Goal: Task Accomplishment & Management: Manage account settings

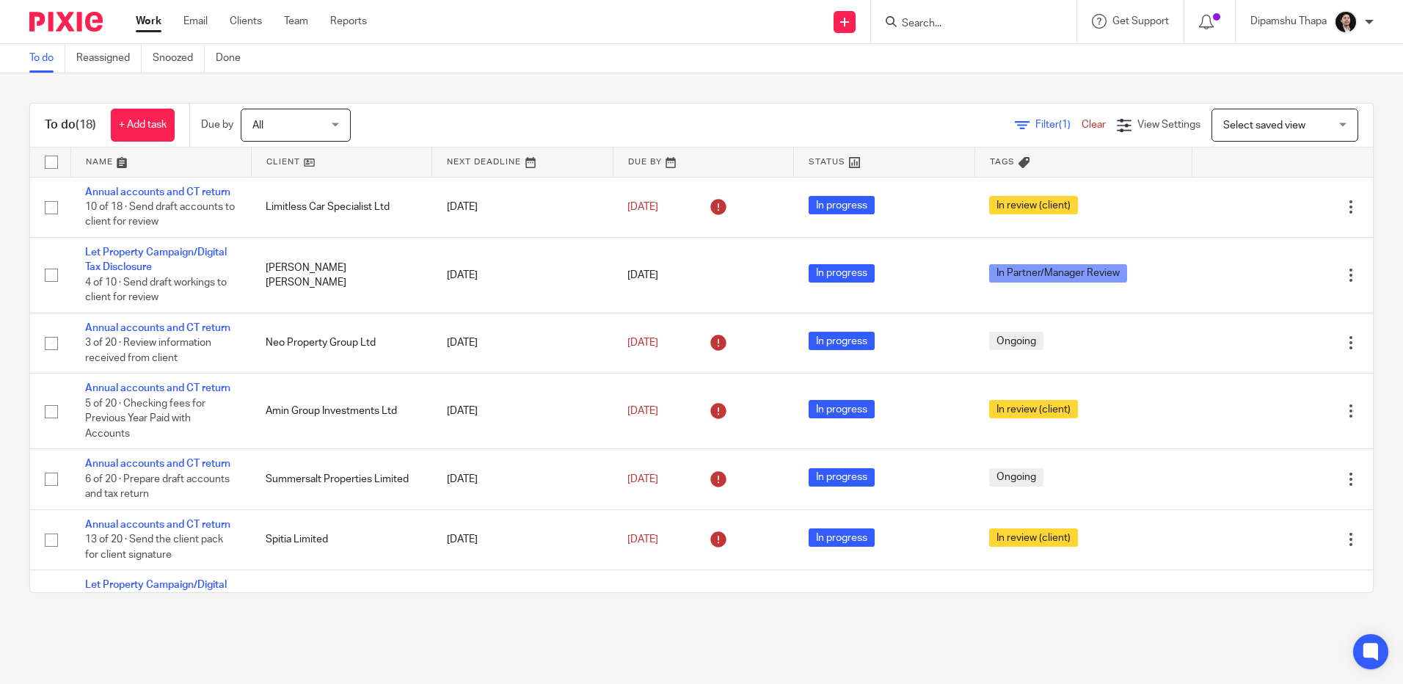
click at [75, 15] on img at bounding box center [65, 22] width 73 height 20
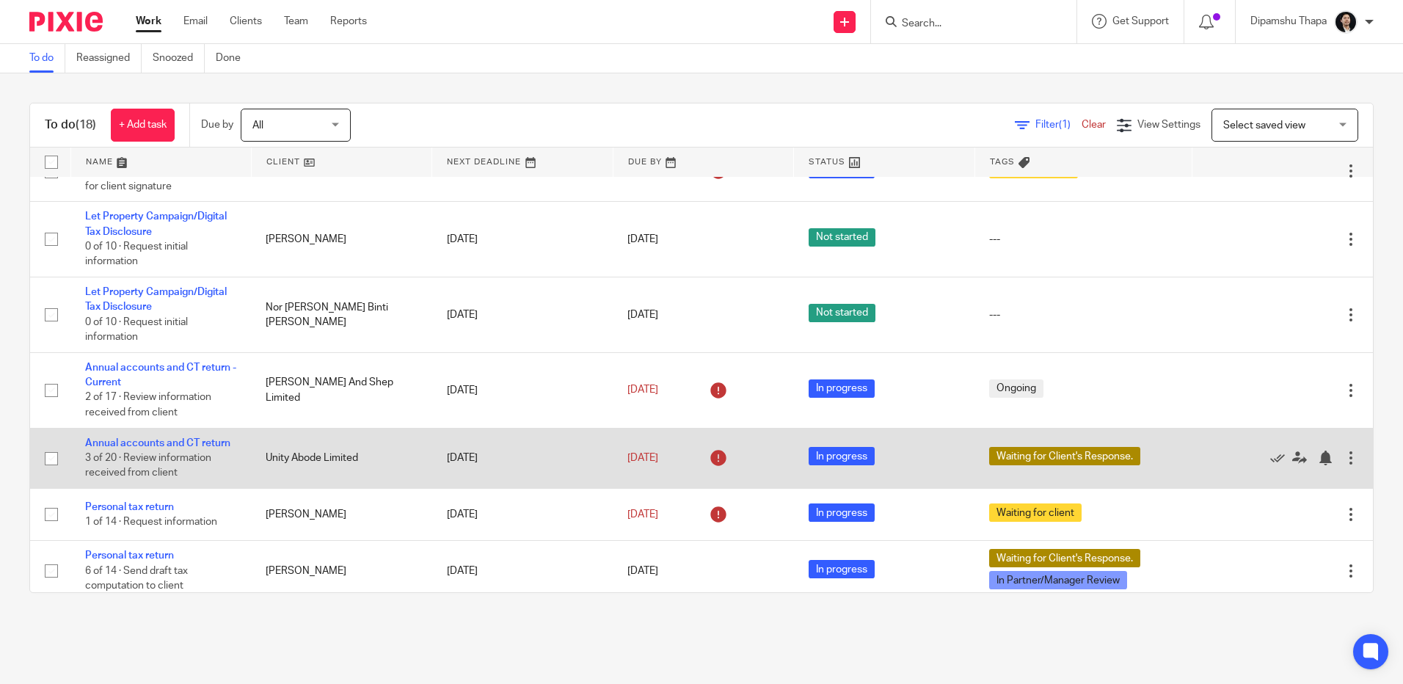
scroll to position [364, 0]
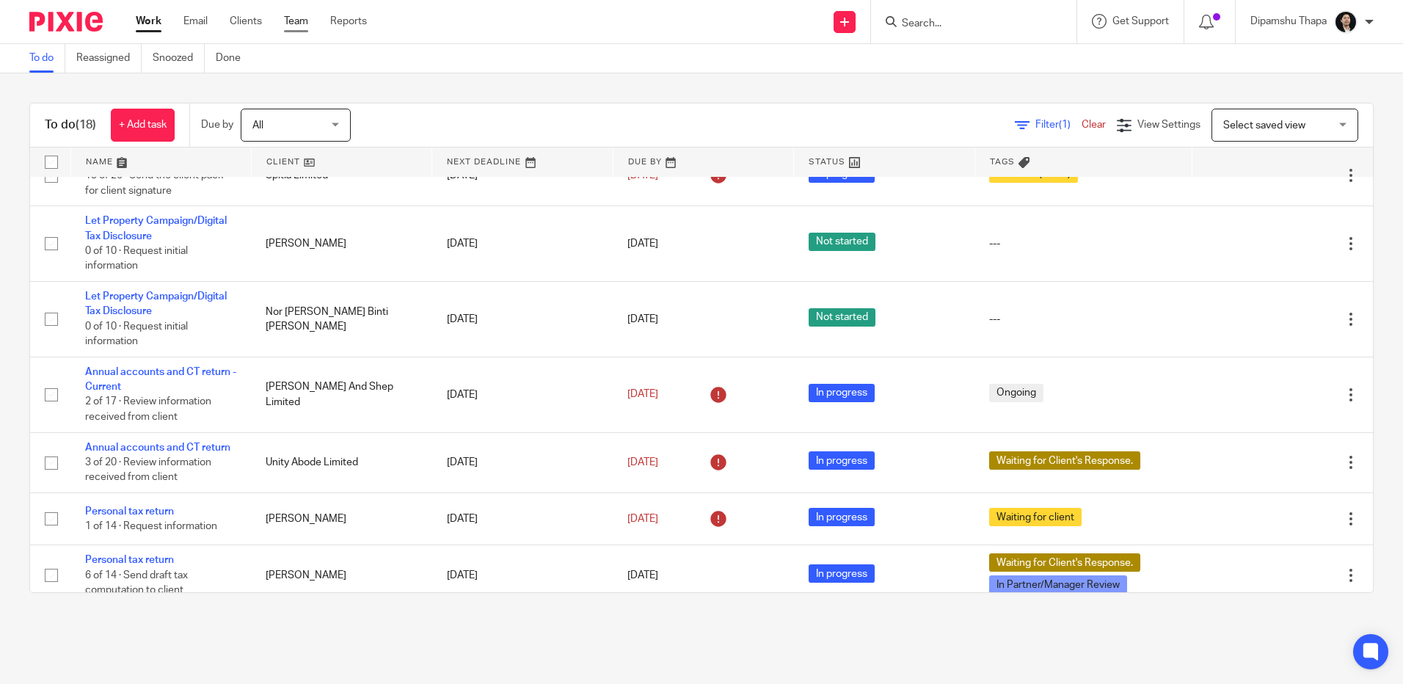
click at [297, 18] on link "Team" at bounding box center [296, 21] width 24 height 15
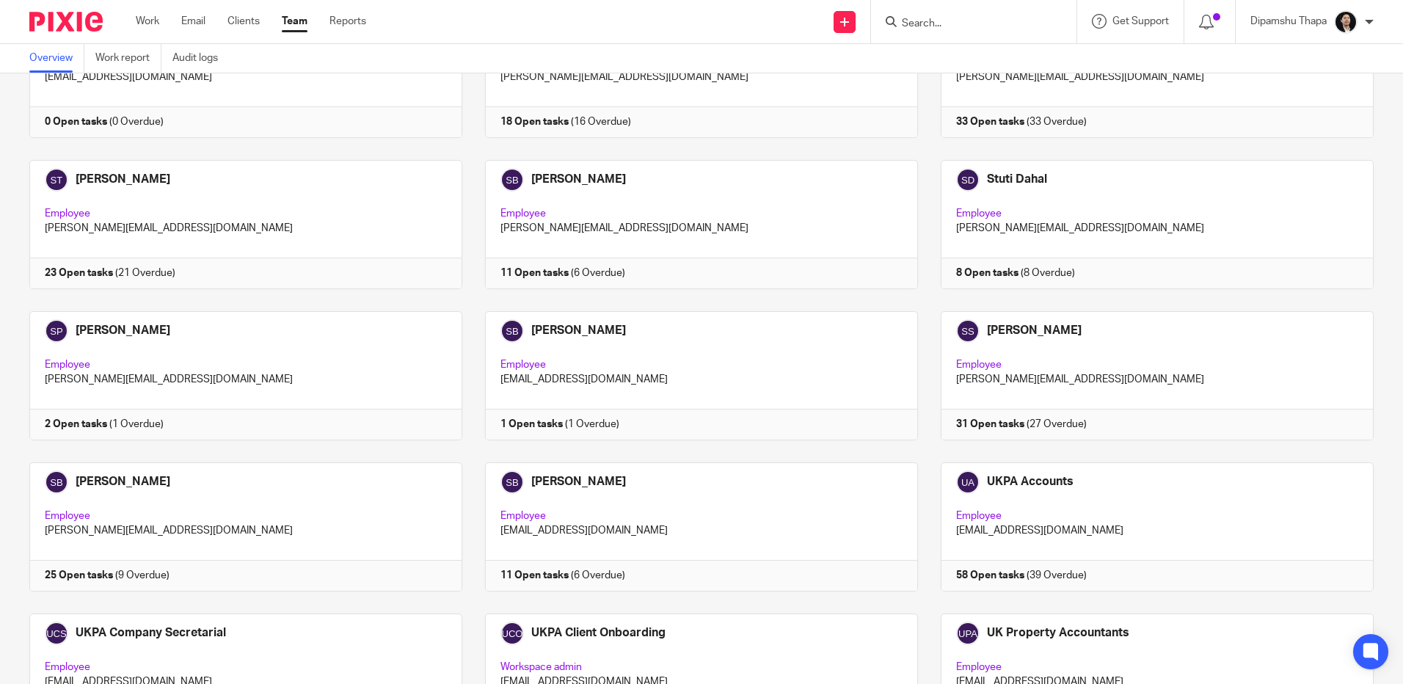
scroll to position [3302, 0]
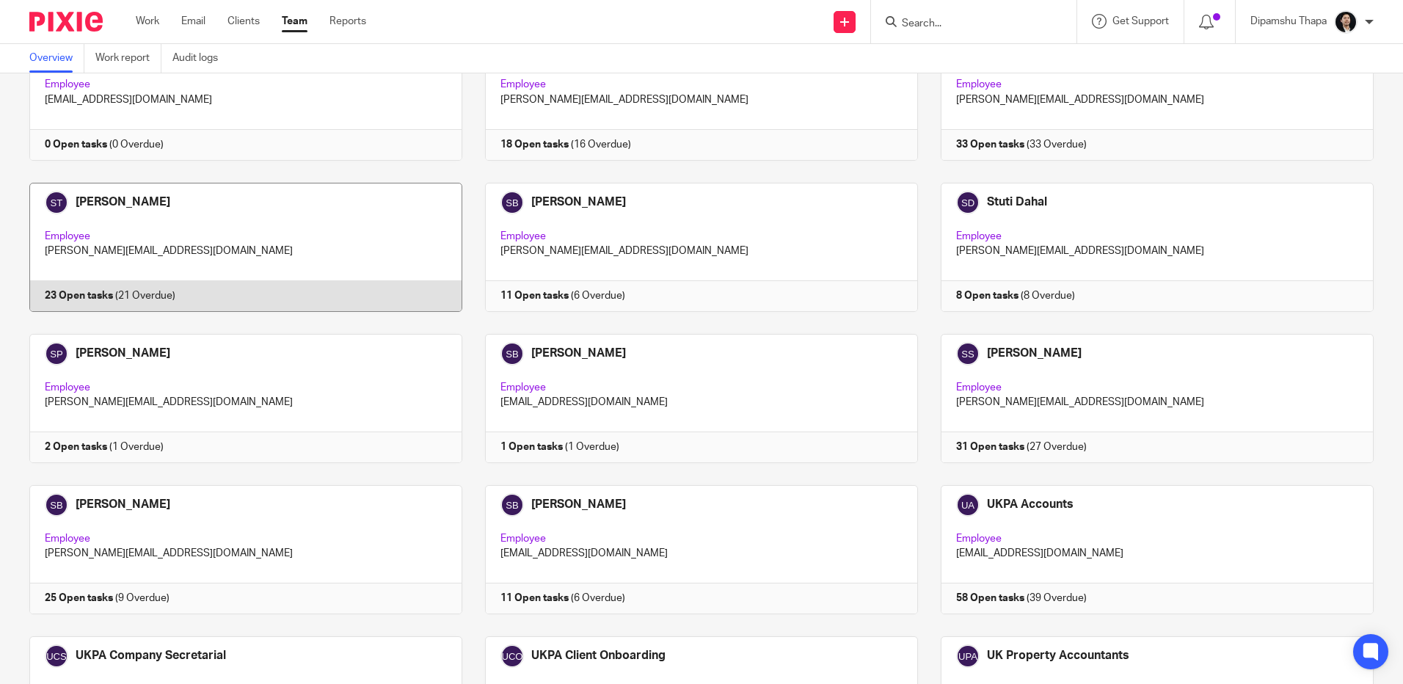
click at [305, 258] on link at bounding box center [235, 247] width 456 height 129
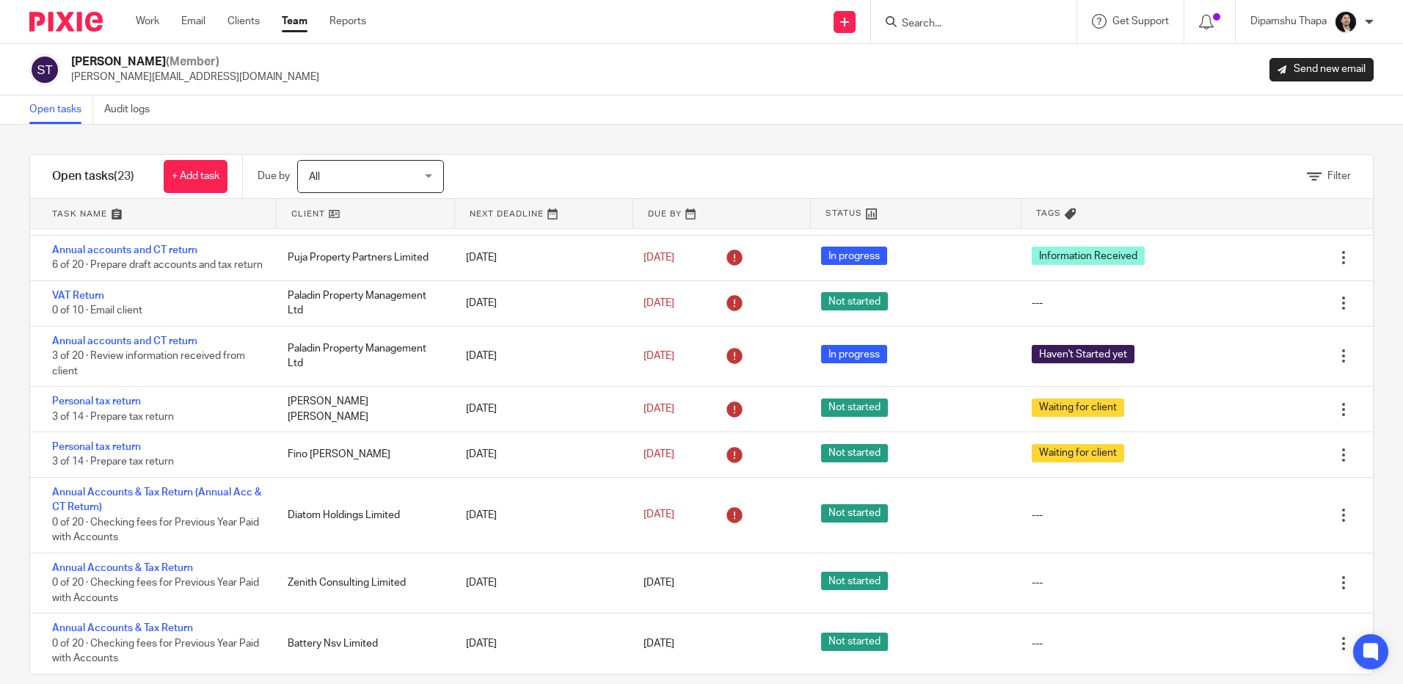
scroll to position [20, 0]
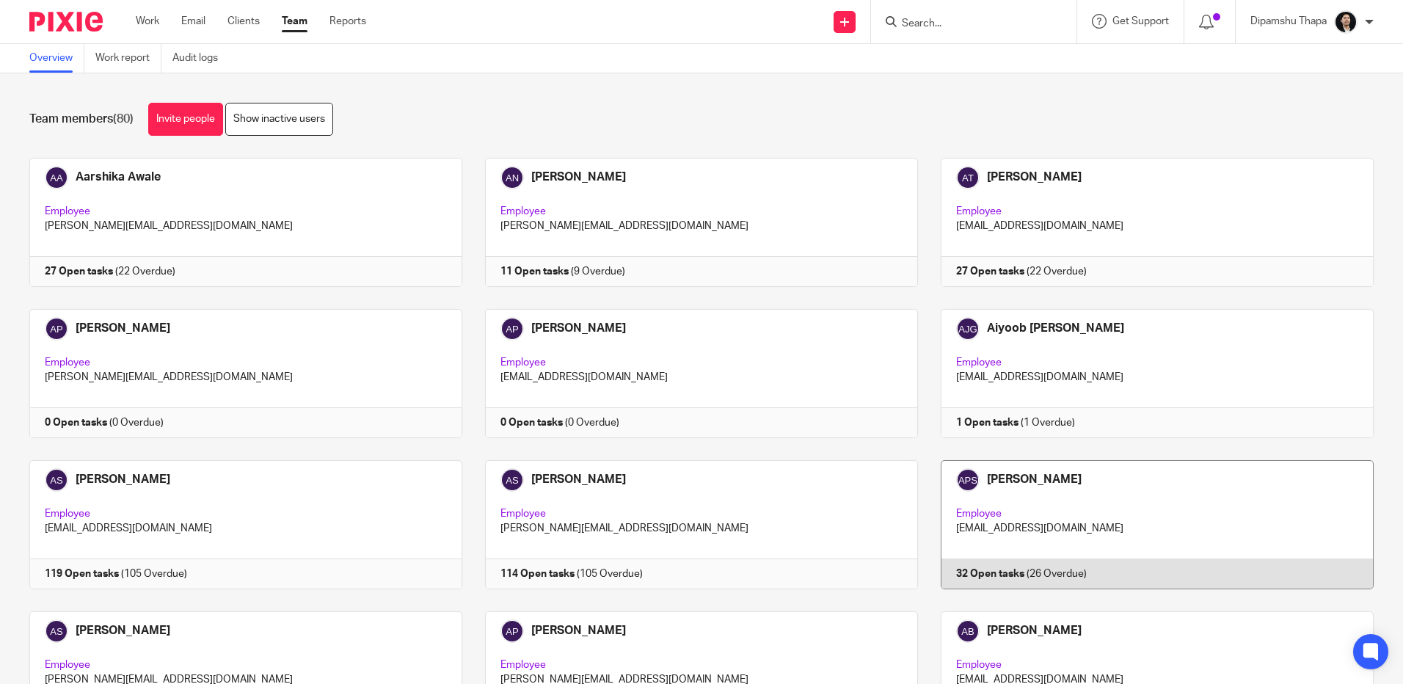
click at [1063, 500] on link at bounding box center [1146, 524] width 456 height 129
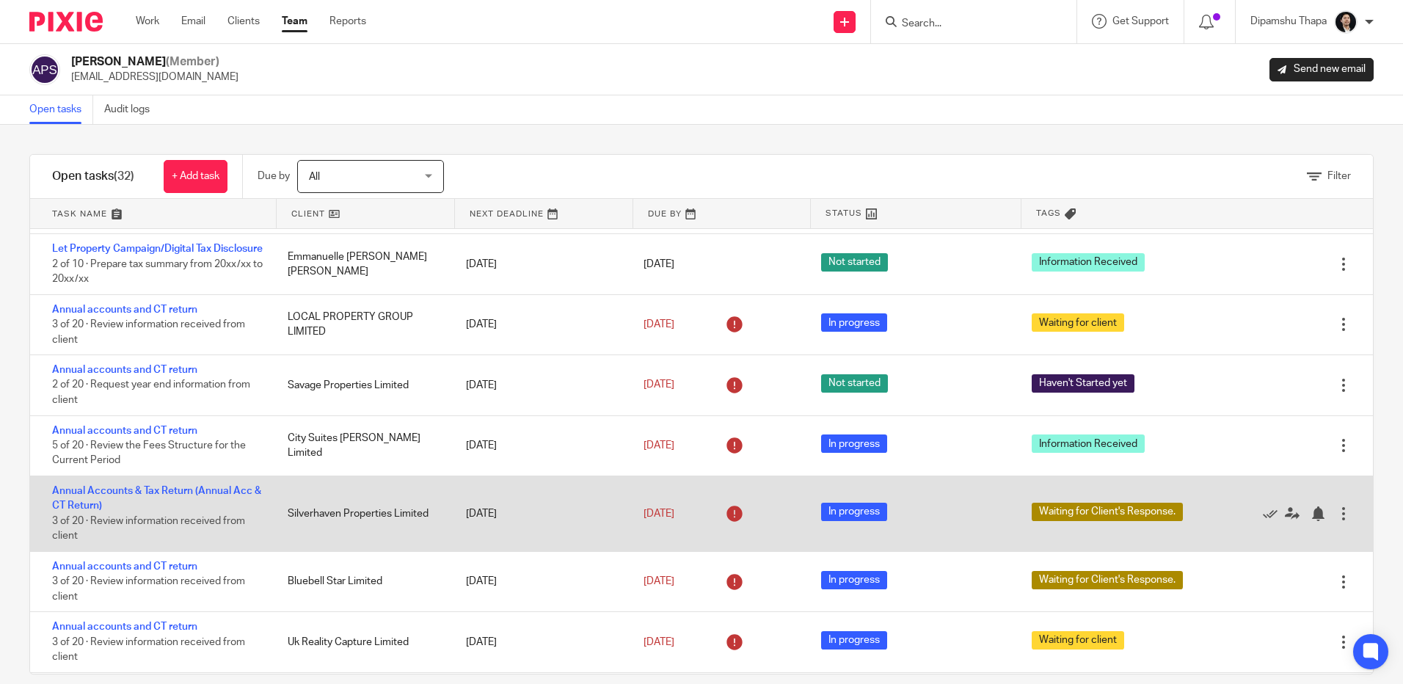
scroll to position [194, 0]
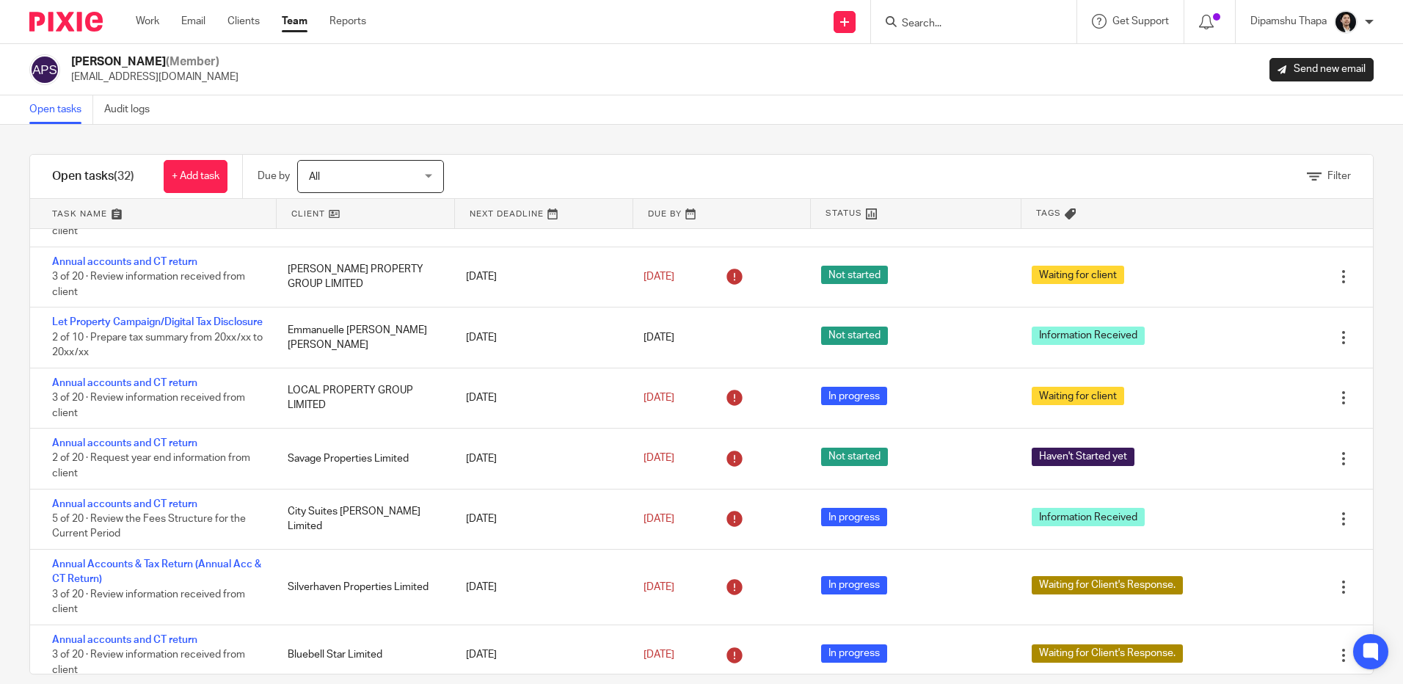
click at [48, 21] on img at bounding box center [65, 22] width 73 height 20
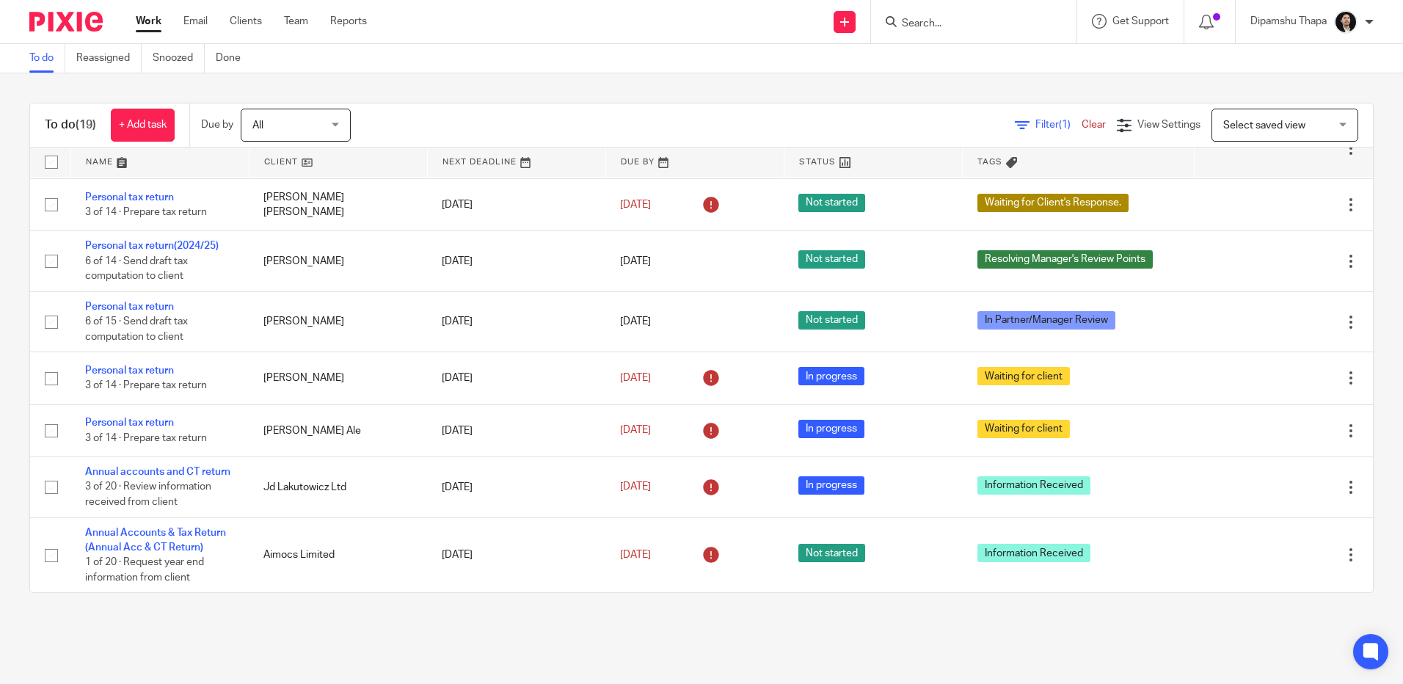
scroll to position [896, 0]
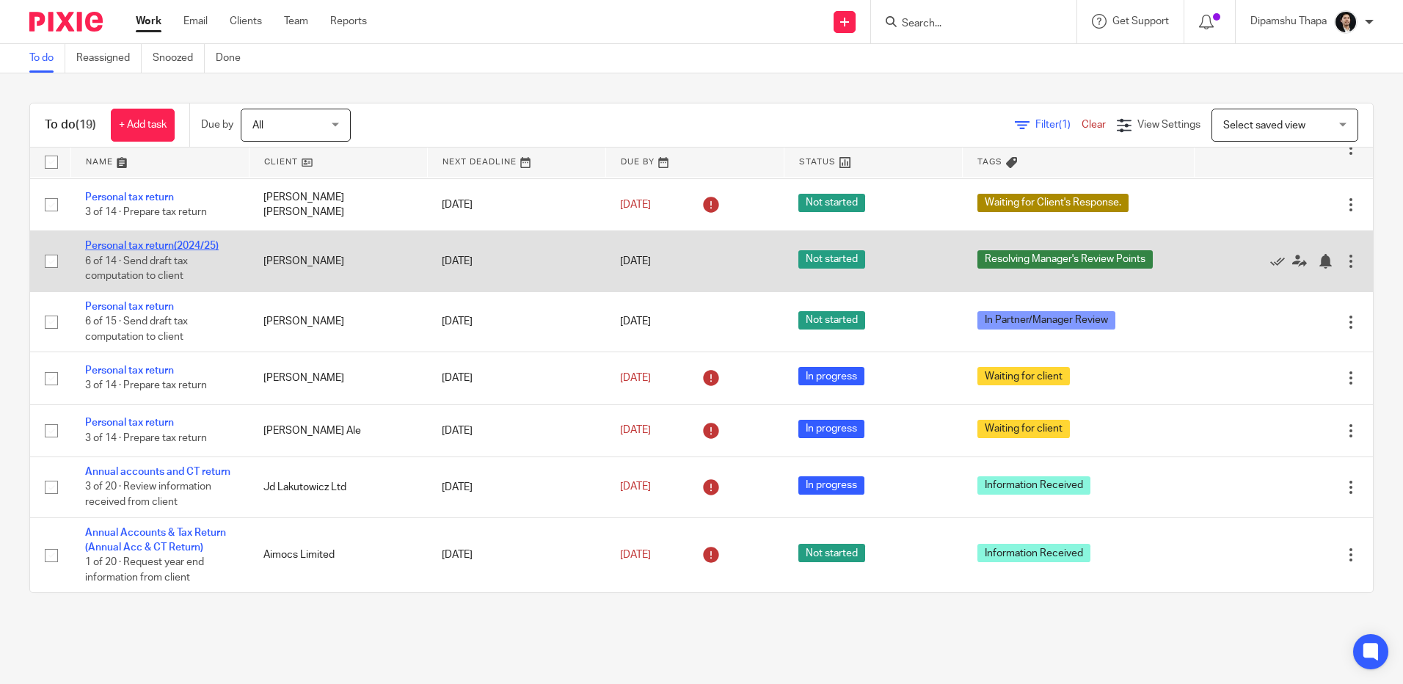
click at [170, 241] on link "Personal tax return(2024/25)" at bounding box center [152, 246] width 134 height 10
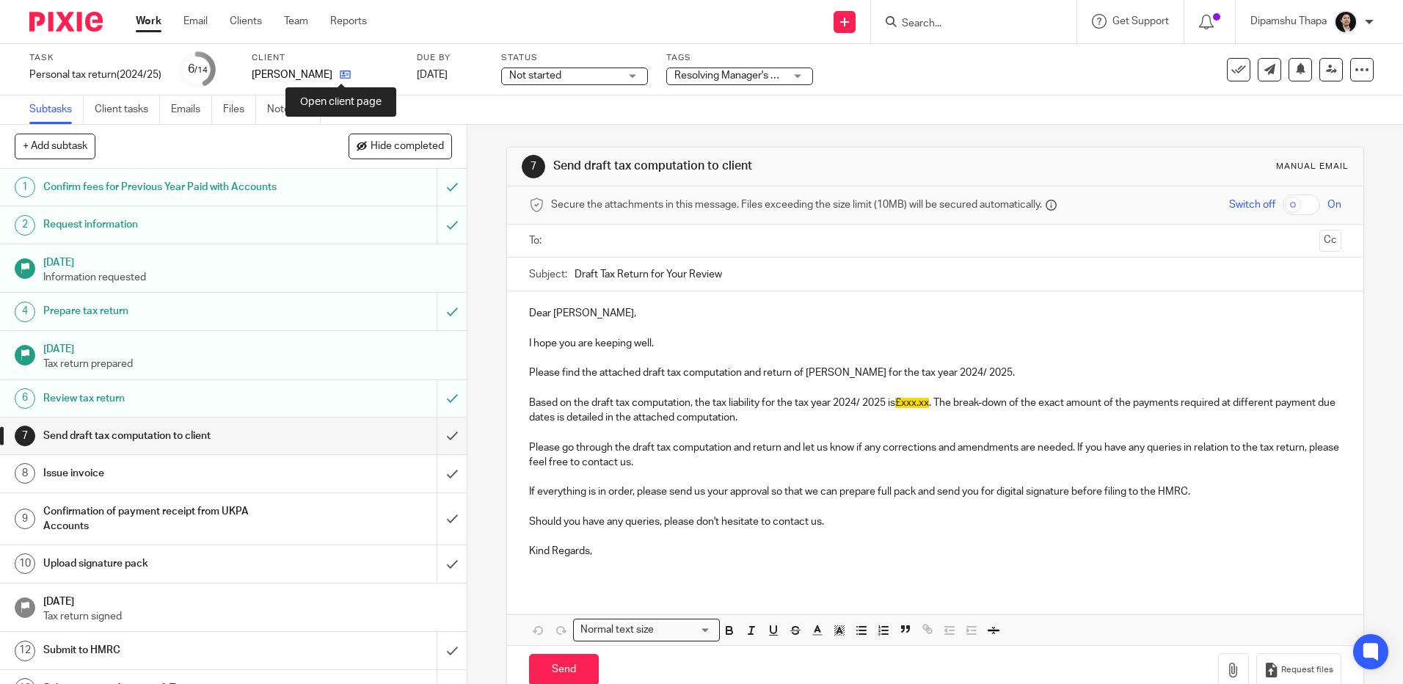
click at [346, 72] on icon at bounding box center [345, 74] width 11 height 11
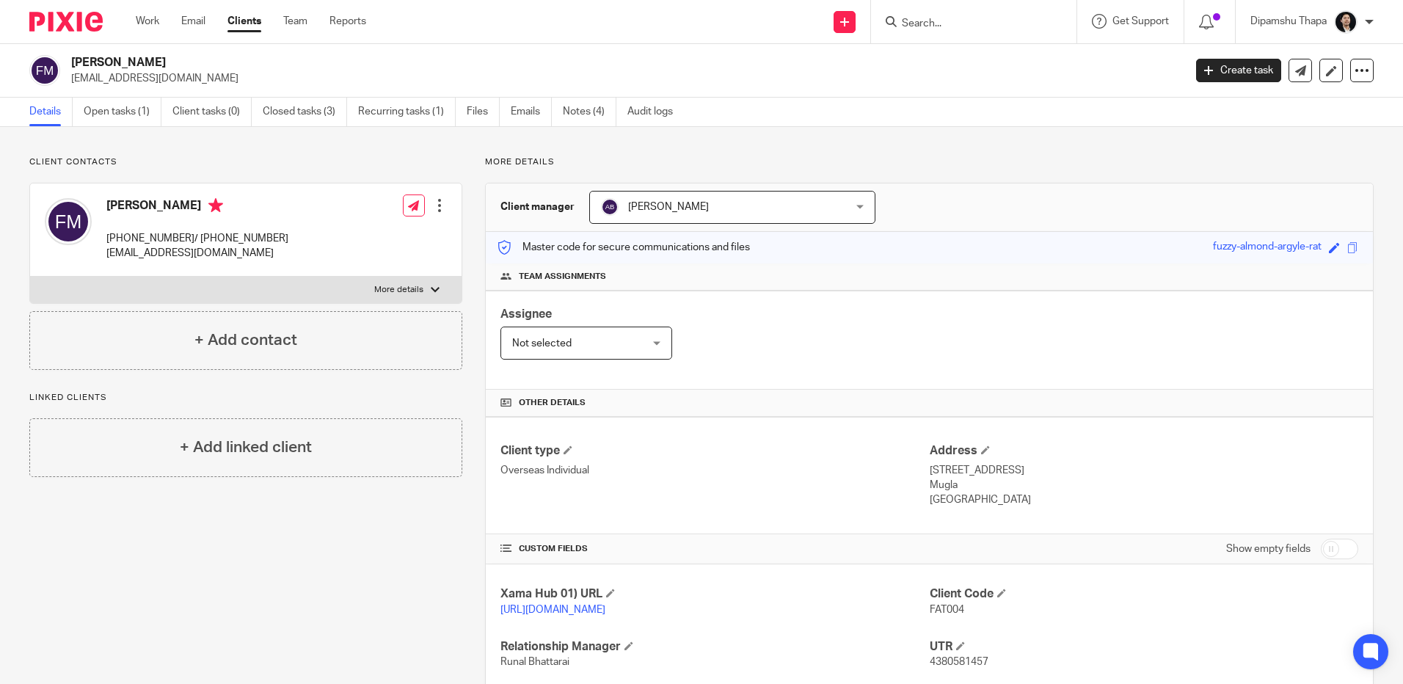
click at [60, 23] on img at bounding box center [65, 22] width 73 height 20
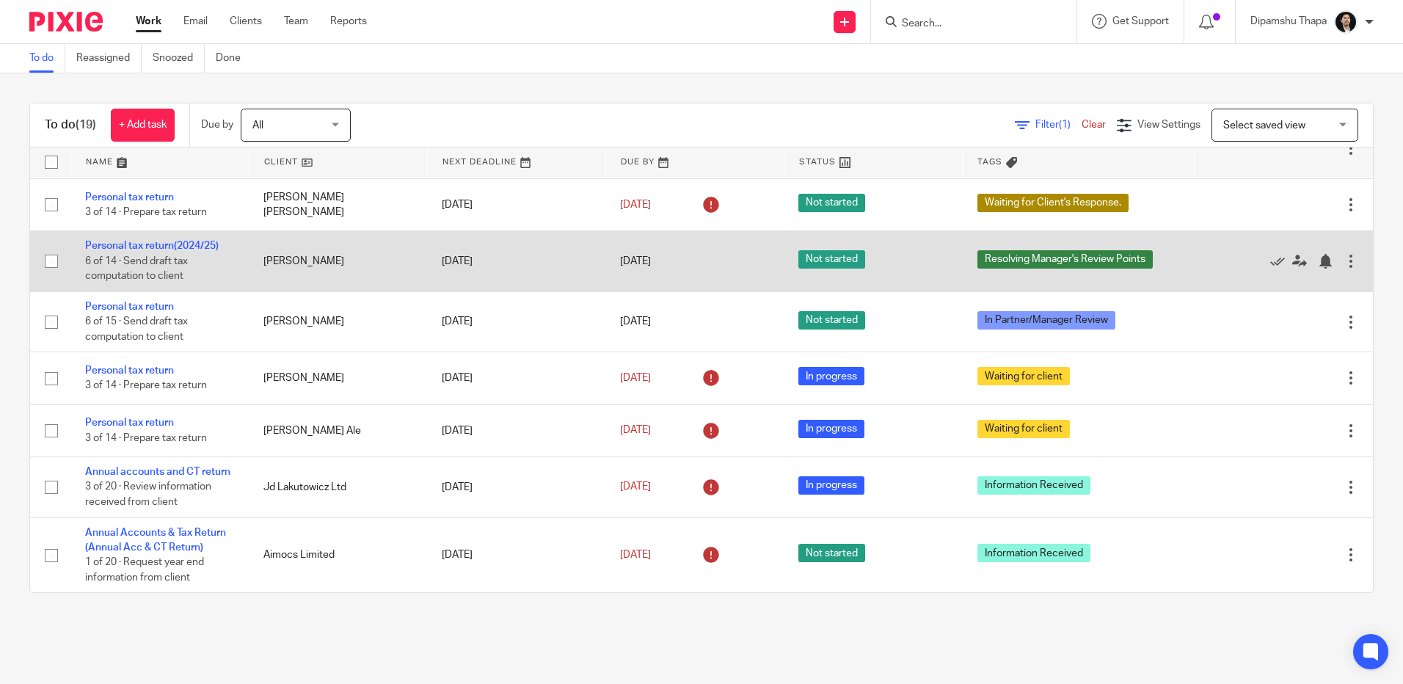
scroll to position [896, 0]
